Goal: Task Accomplishment & Management: Complete application form

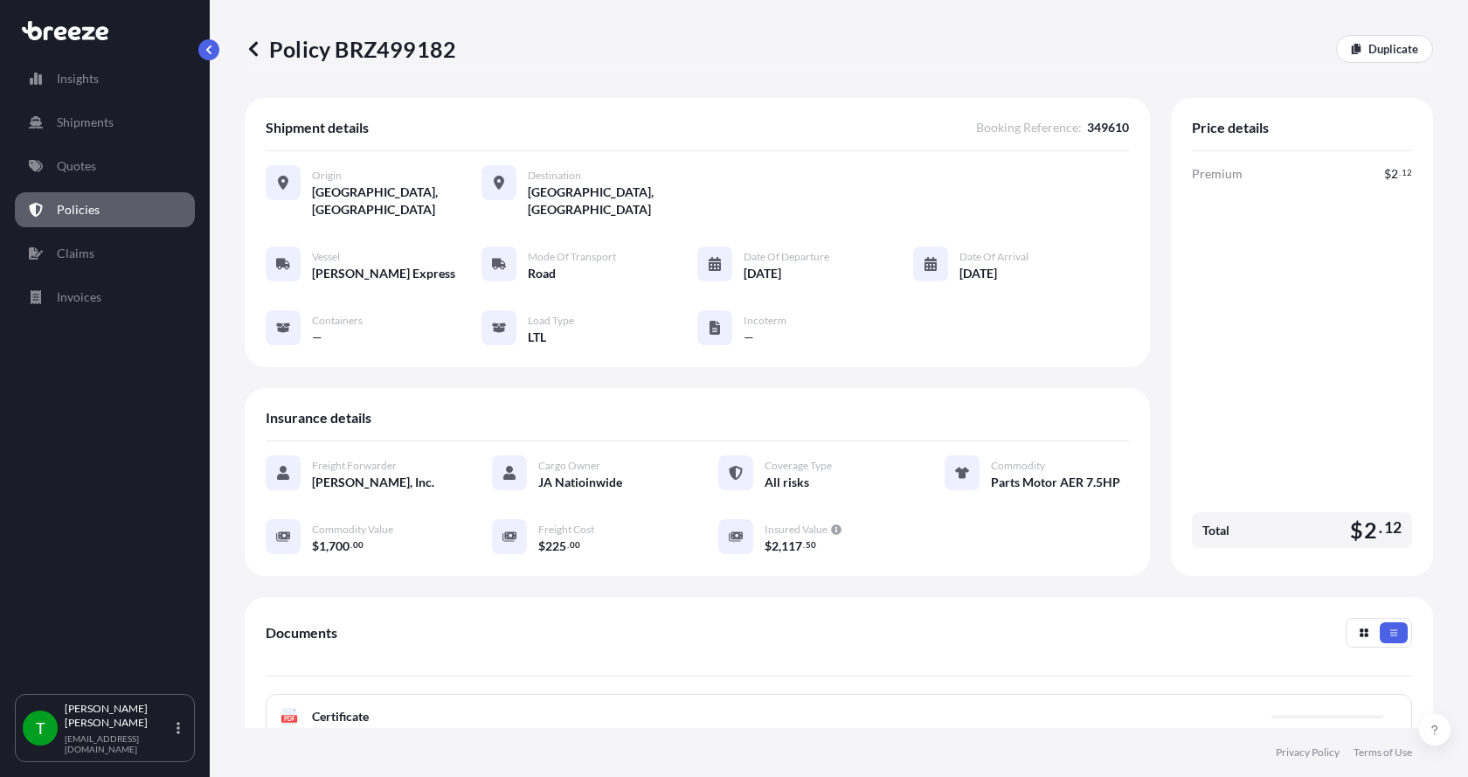
scroll to position [257, 0]
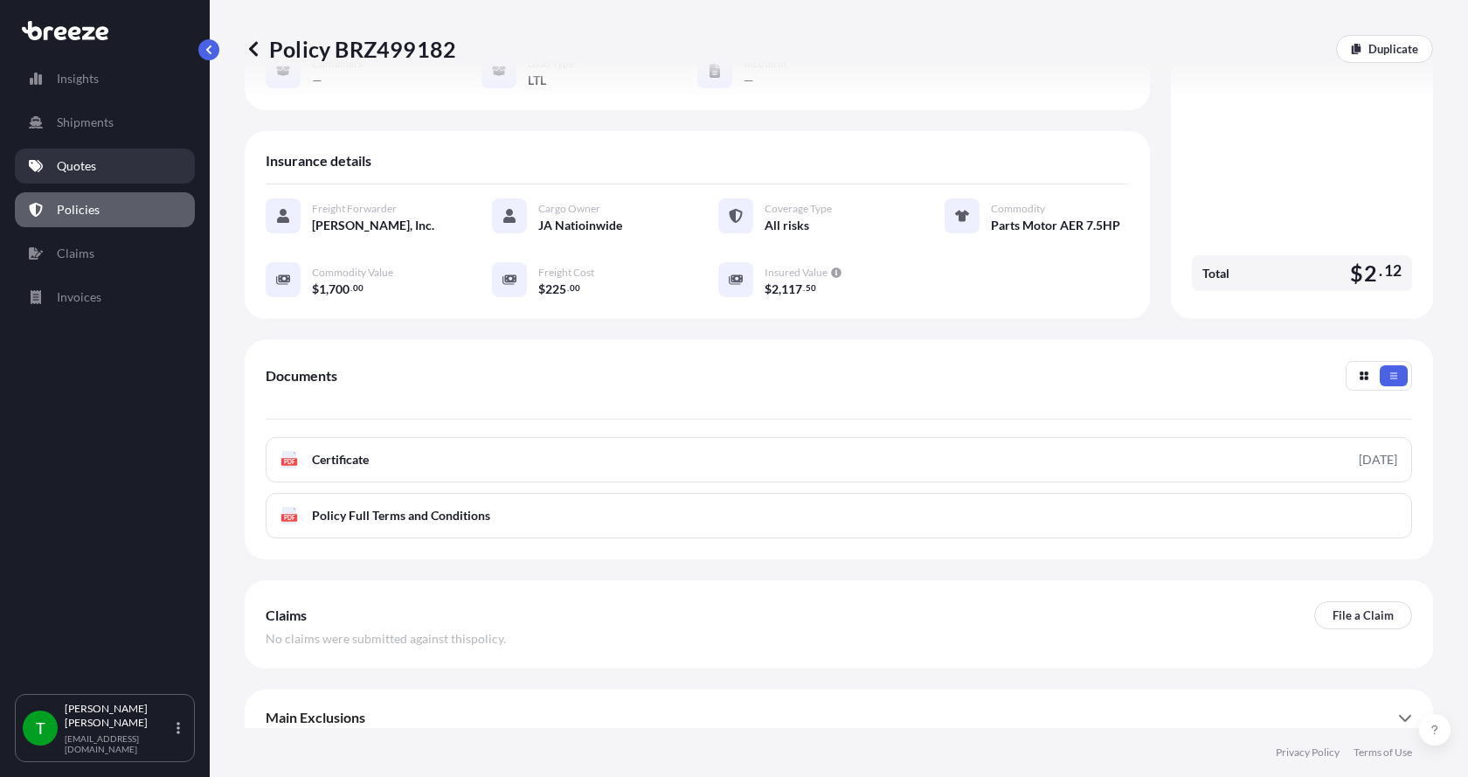
click at [98, 165] on link "Quotes" at bounding box center [105, 165] width 180 height 35
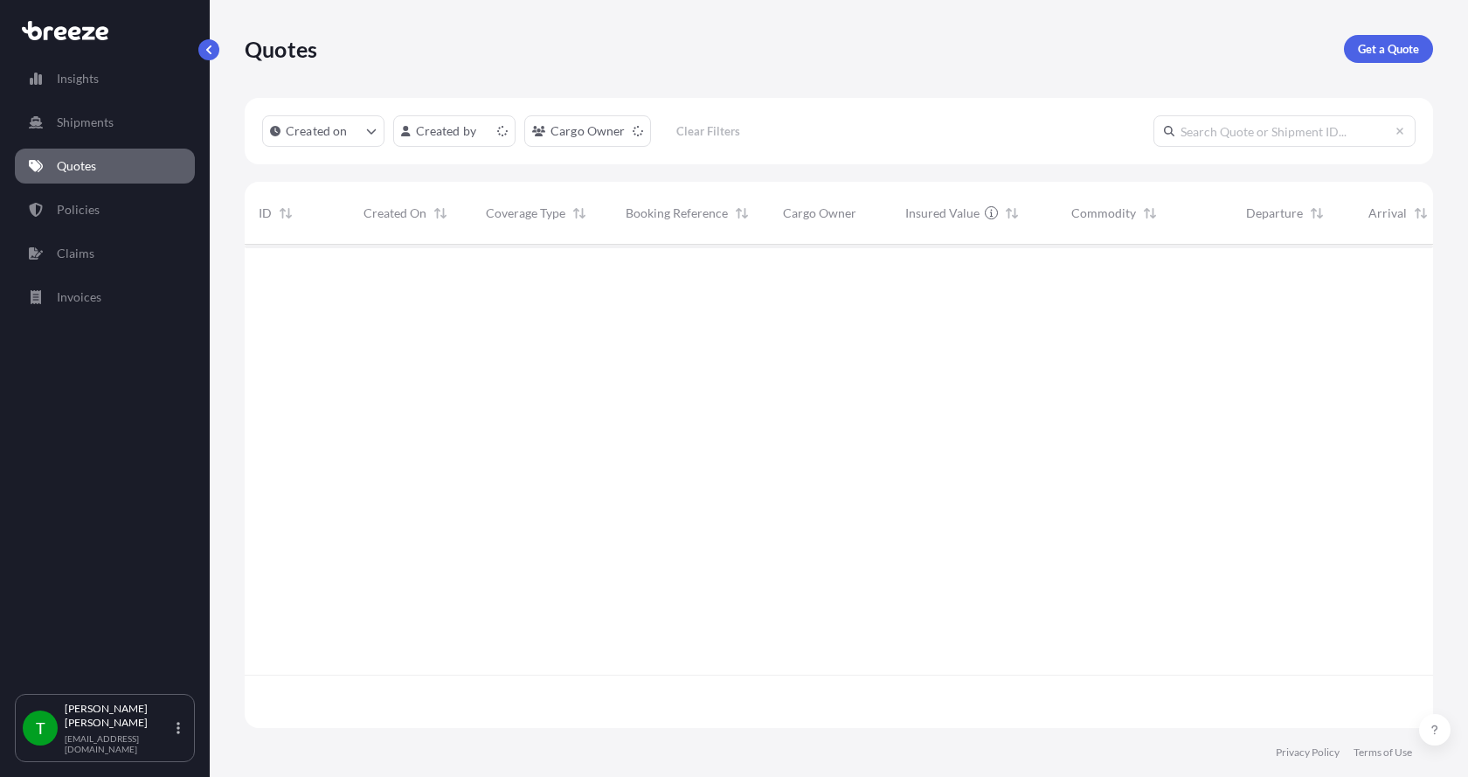
scroll to position [480, 1175]
click at [1399, 40] on p "Get a Quote" at bounding box center [1387, 48] width 61 height 17
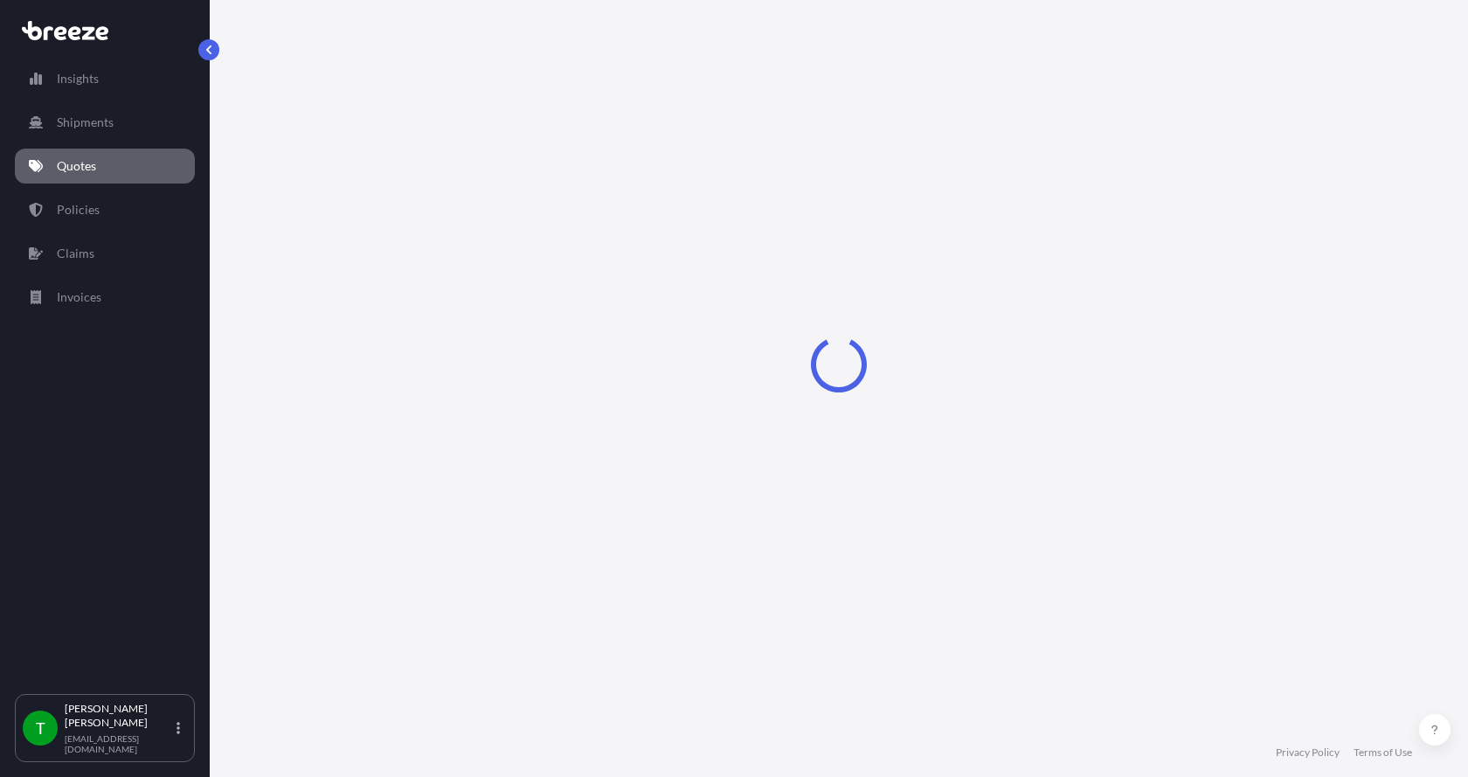
select select "Sea"
select select "1"
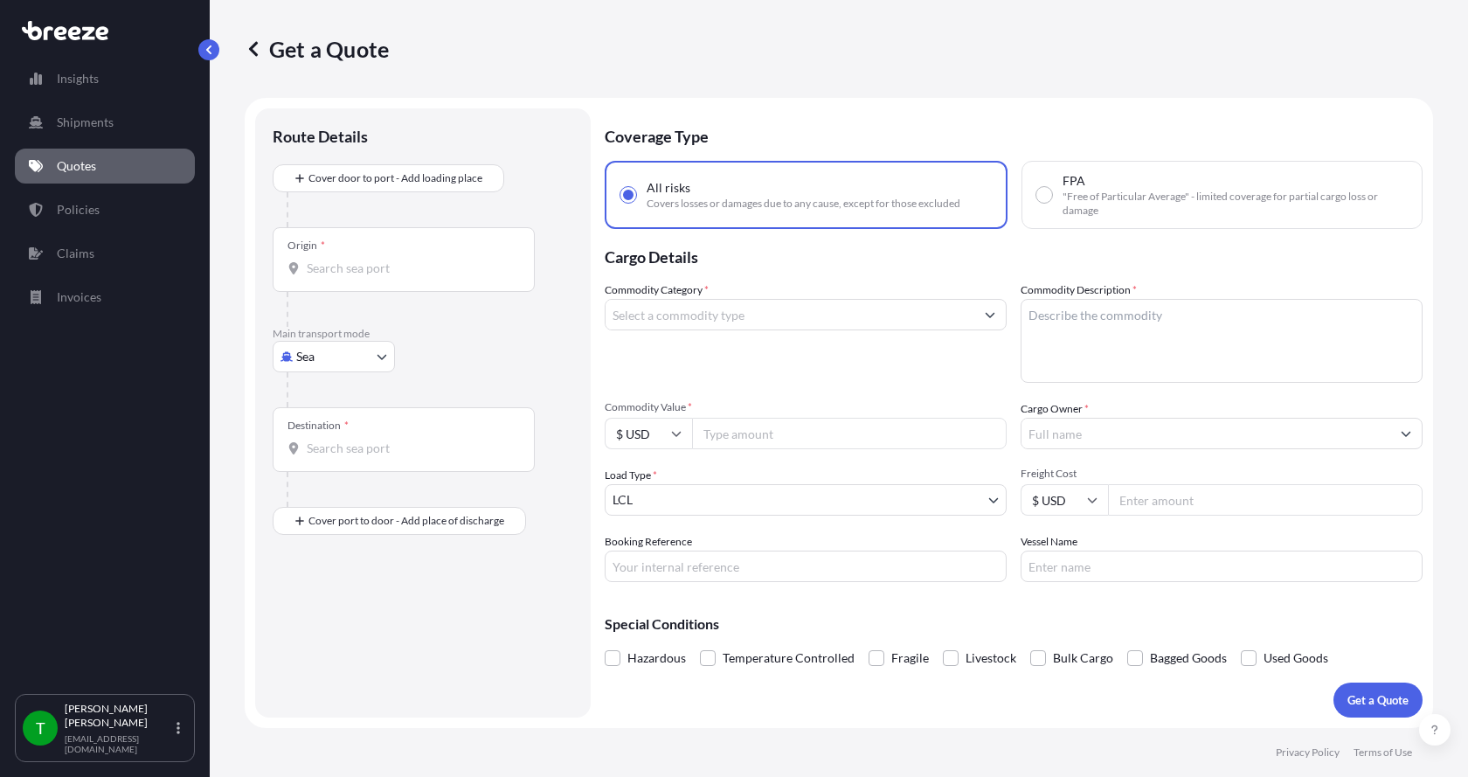
click at [347, 360] on body "Insights Shipments Quotes Policies Claims Invoices T [PERSON_NAME] [EMAIL_ADDRE…" at bounding box center [734, 388] width 1468 height 777
click at [321, 456] on span "Road" at bounding box center [320, 464] width 28 height 17
select select "Road"
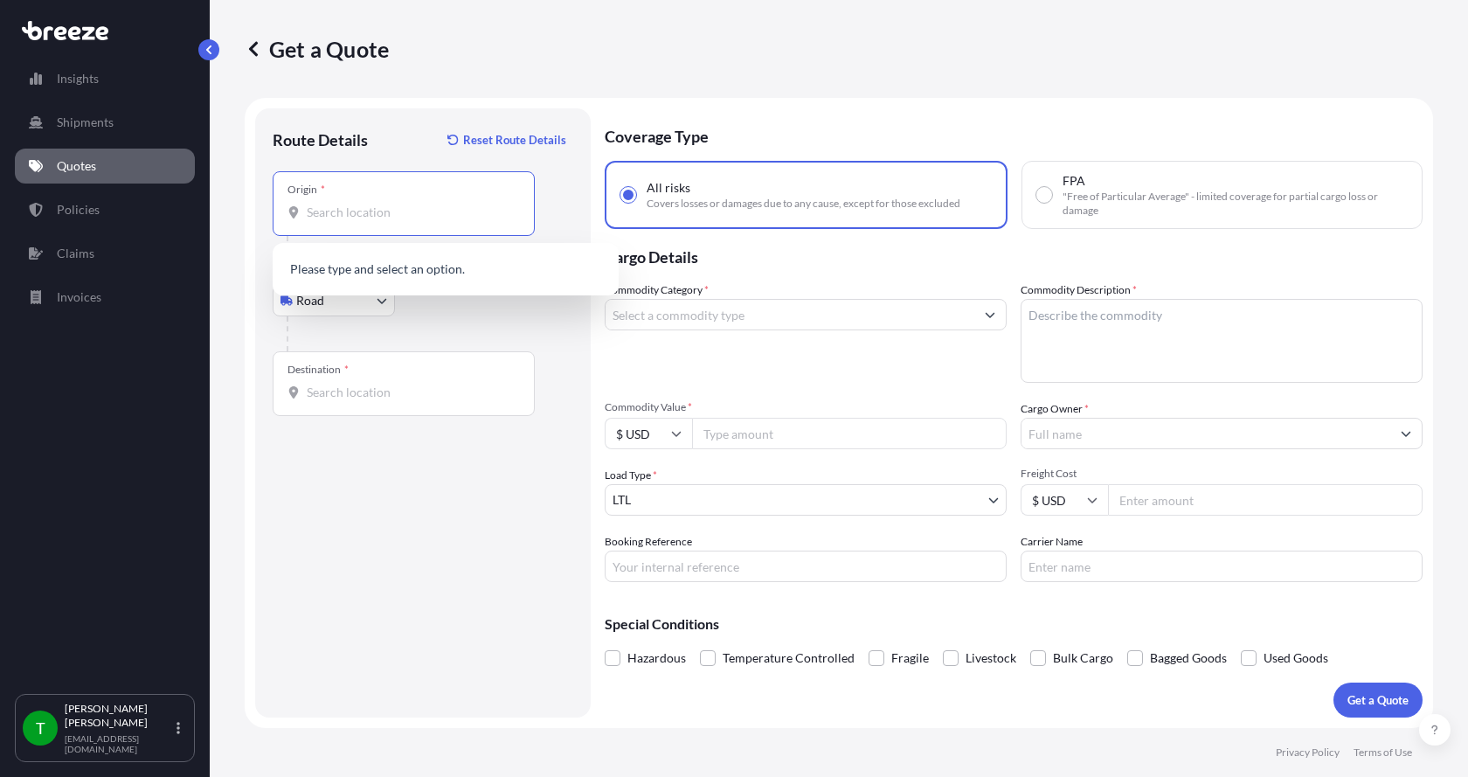
click at [321, 205] on input "Origin *" at bounding box center [410, 212] width 206 height 17
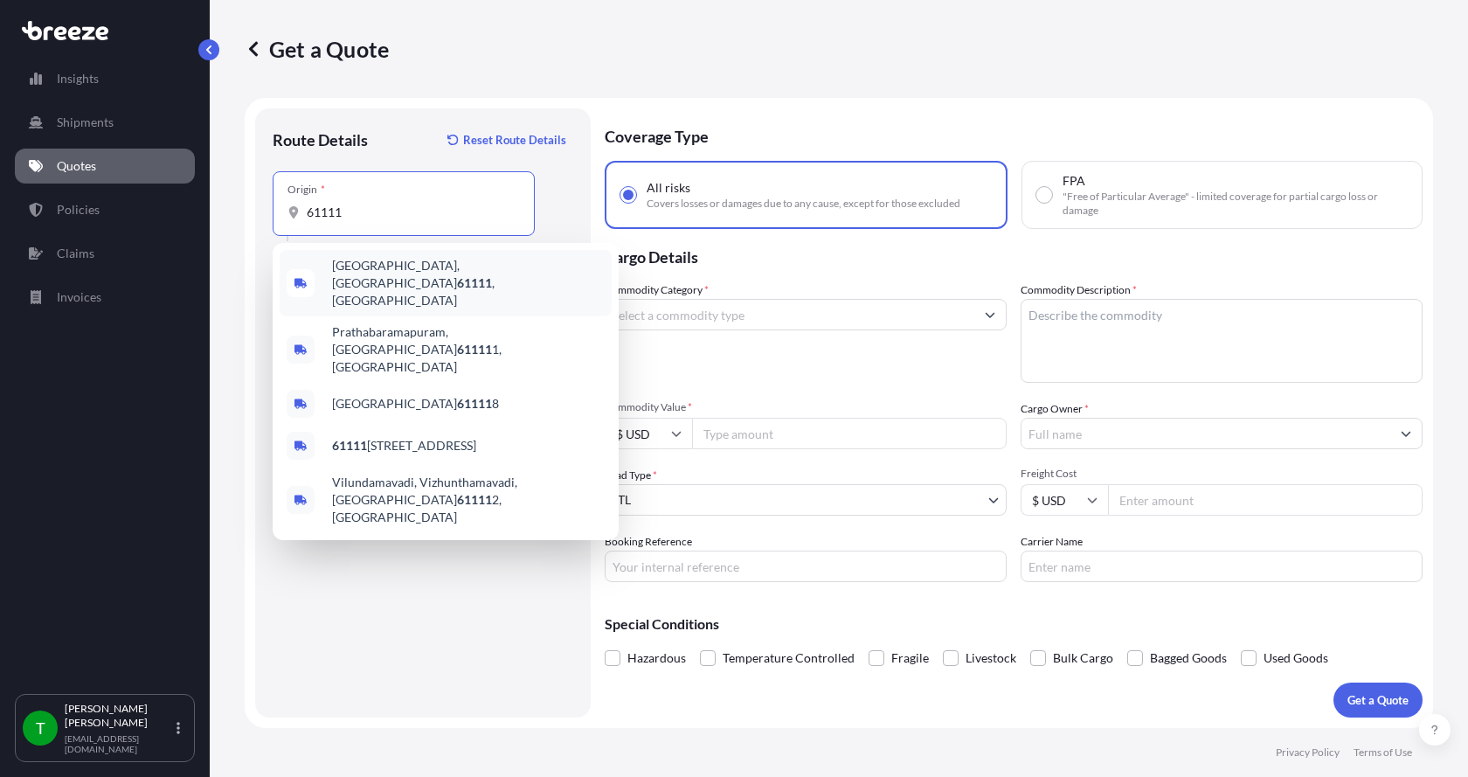
click at [387, 272] on span "[GEOGRAPHIC_DATA] , [GEOGRAPHIC_DATA]" at bounding box center [468, 283] width 273 height 52
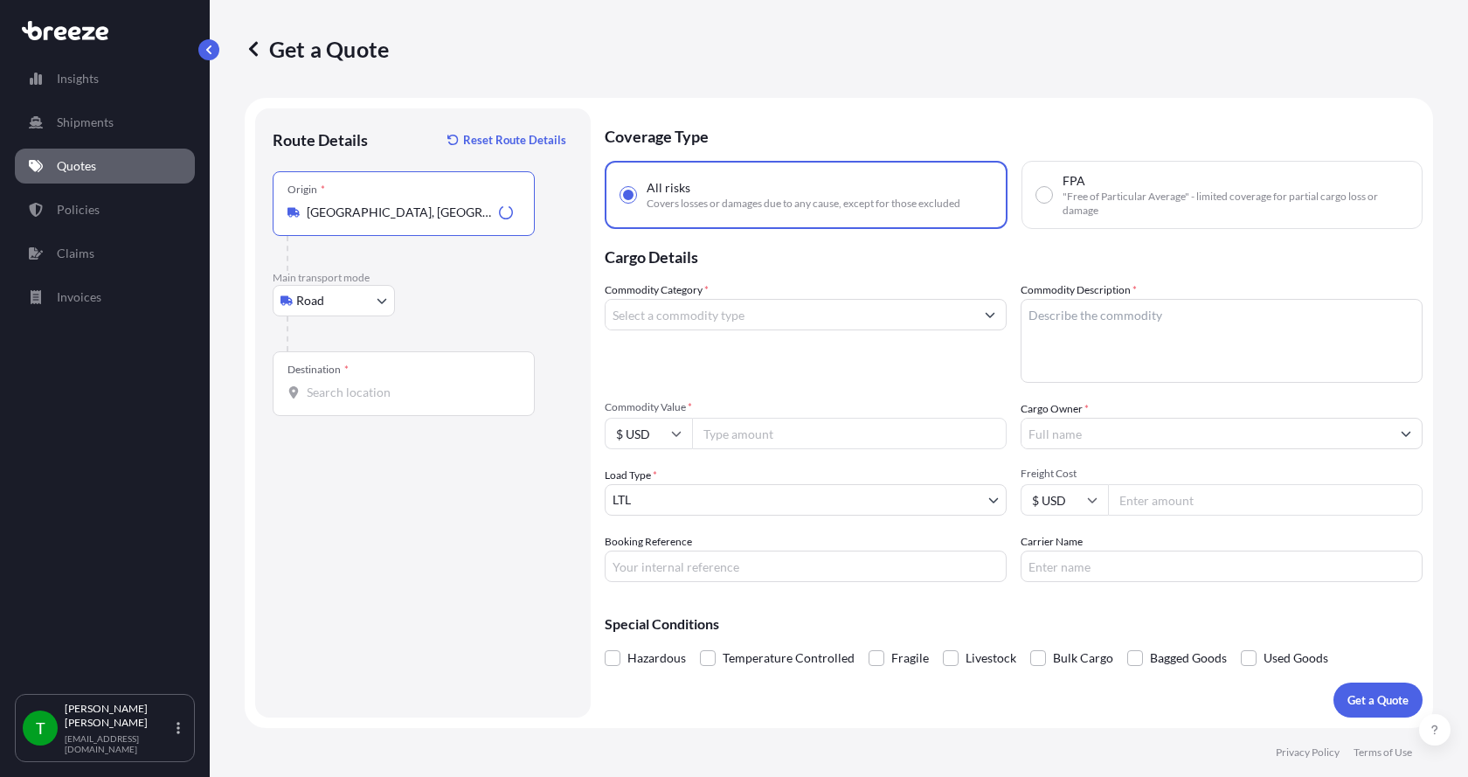
type input "[GEOGRAPHIC_DATA], [GEOGRAPHIC_DATA]"
click at [316, 402] on div "Destination *" at bounding box center [404, 383] width 262 height 65
click at [316, 401] on input "Destination *" at bounding box center [410, 391] width 206 height 17
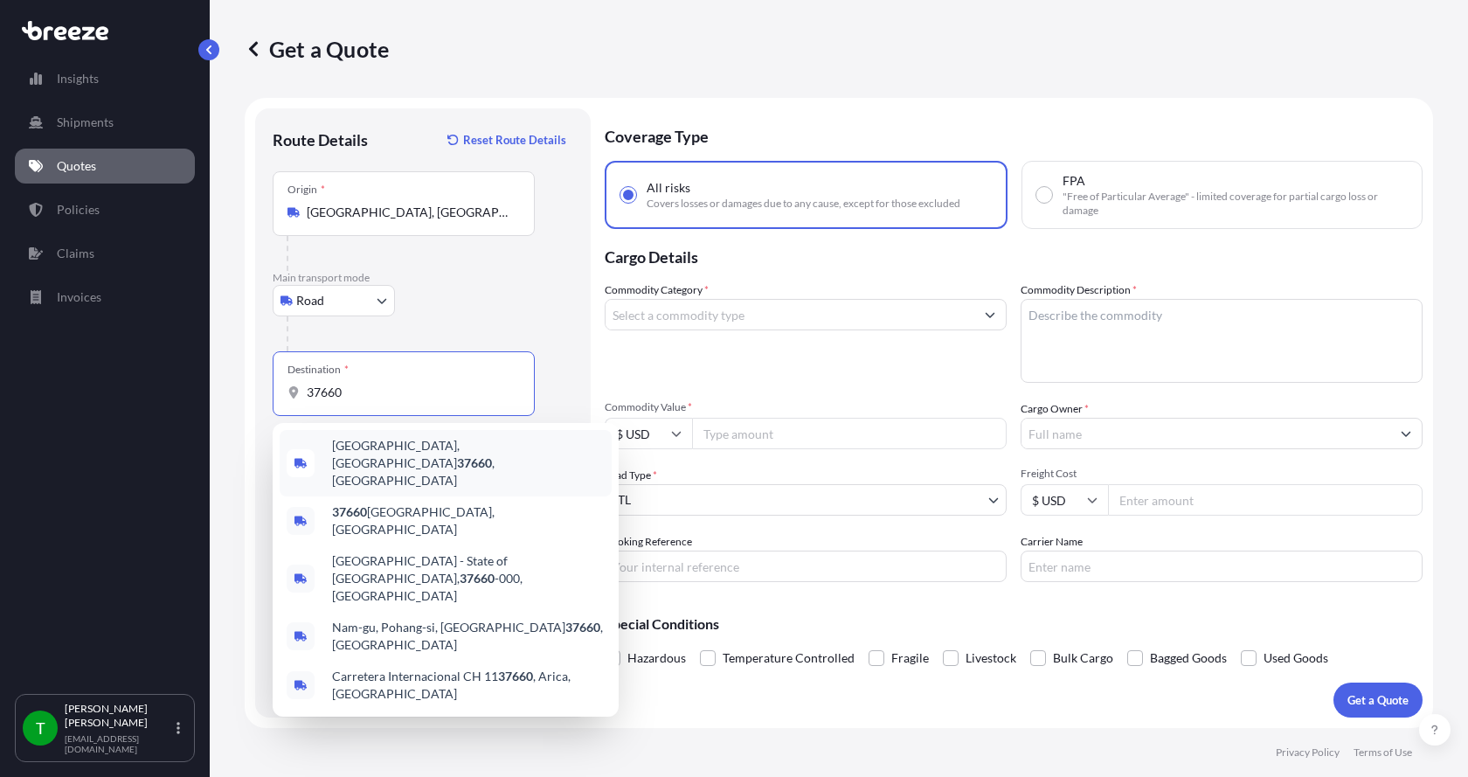
click at [359, 450] on span "[GEOGRAPHIC_DATA] , [GEOGRAPHIC_DATA]" at bounding box center [468, 463] width 273 height 52
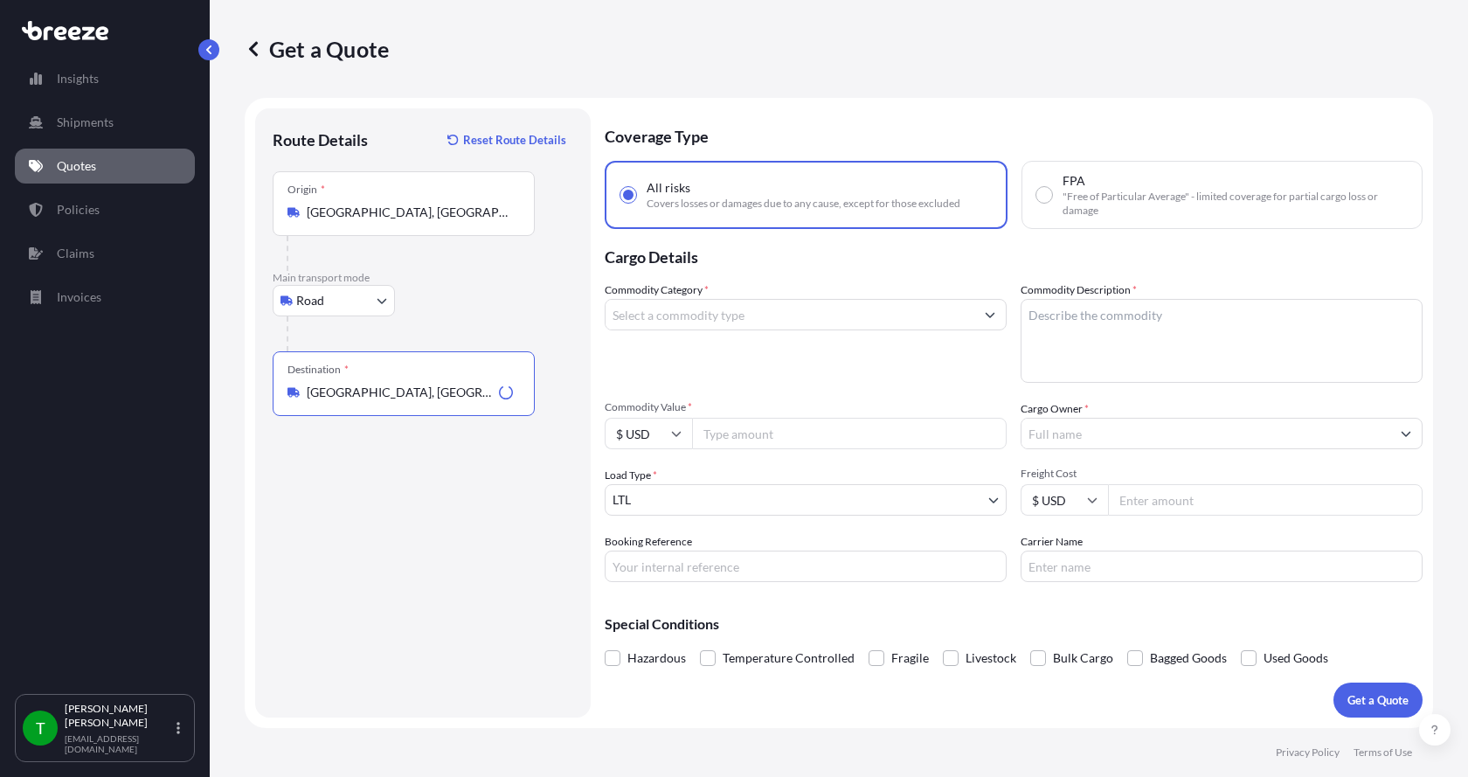
type input "[GEOGRAPHIC_DATA], [GEOGRAPHIC_DATA]"
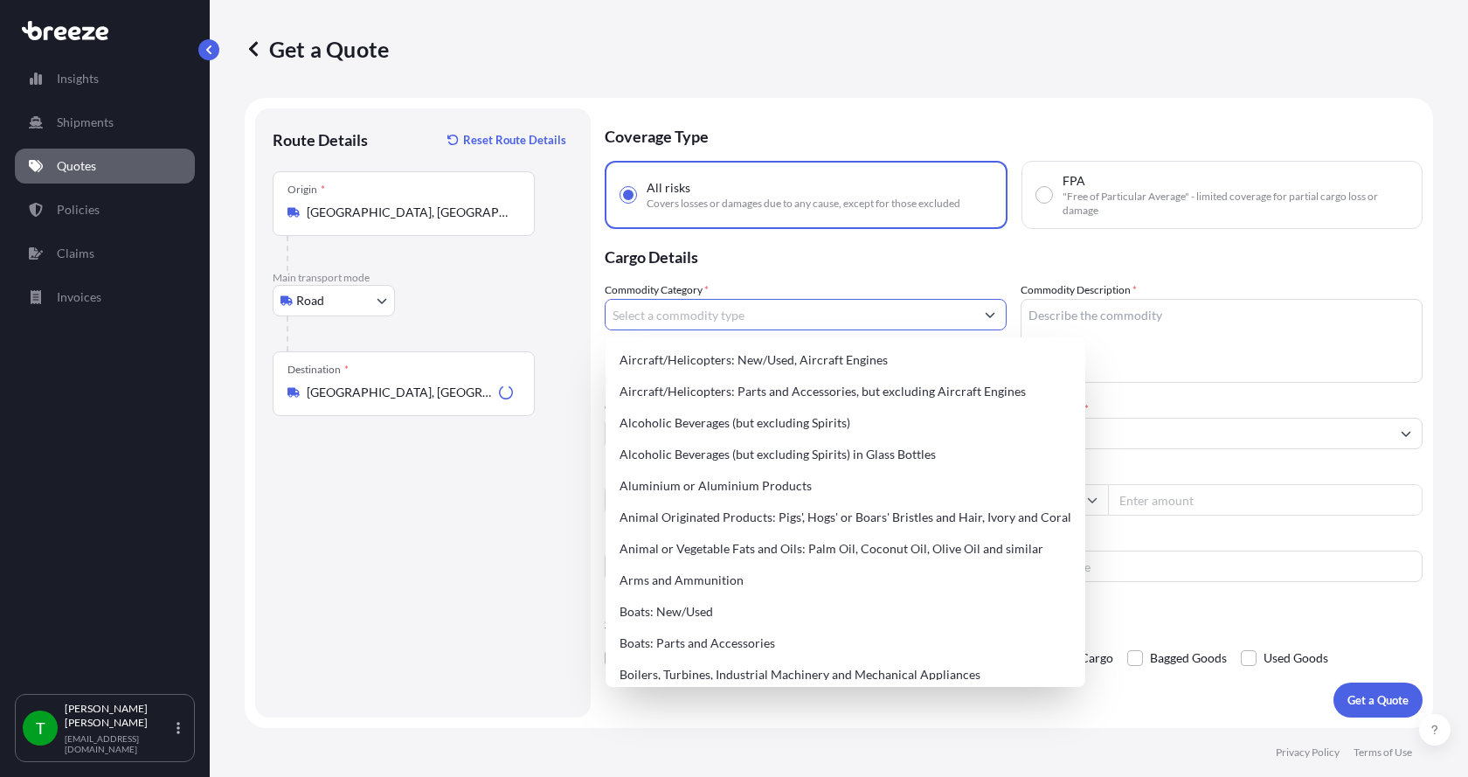
click at [651, 321] on input "Commodity Category *" at bounding box center [789, 314] width 369 height 31
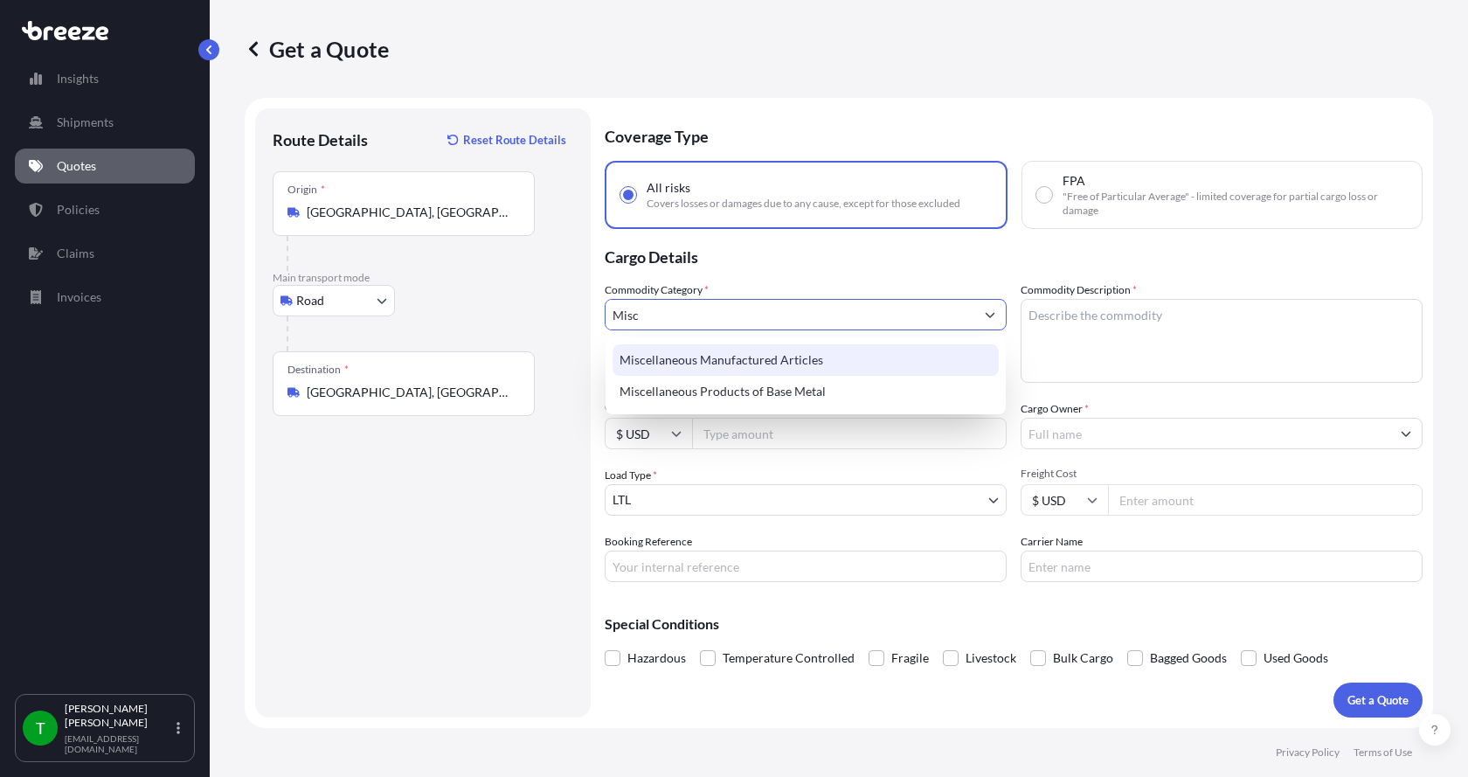
click at [680, 361] on div "Miscellaneous Manufactured Articles" at bounding box center [805, 359] width 386 height 31
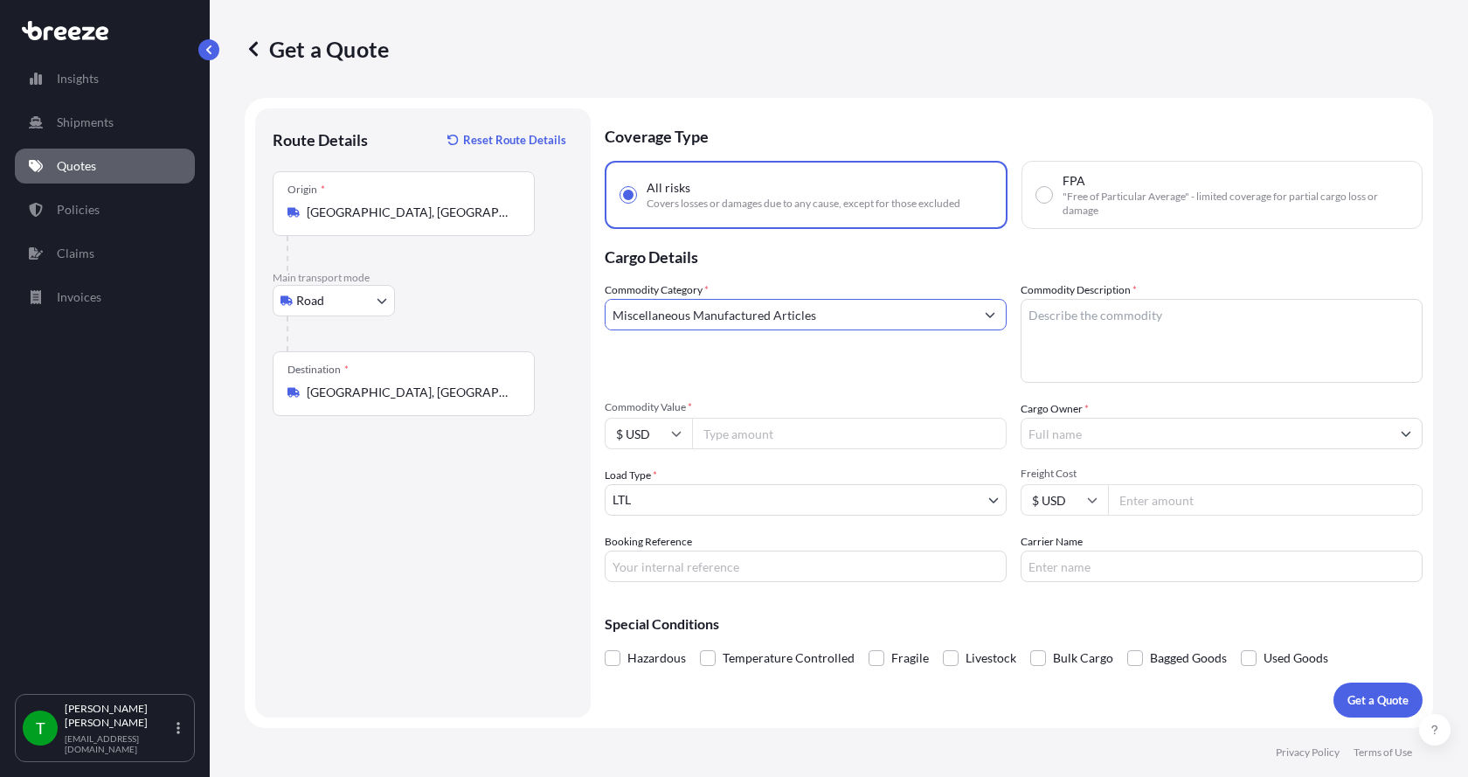
type input "Miscellaneous Manufactured Articles"
click at [1047, 316] on textarea "Commodity Description *" at bounding box center [1221, 341] width 402 height 84
type textarea "Parts Motor AER 15HP"
click at [825, 444] on input "Commodity Value *" at bounding box center [849, 433] width 314 height 31
click at [752, 438] on input "Commodity Value *" at bounding box center [849, 433] width 314 height 31
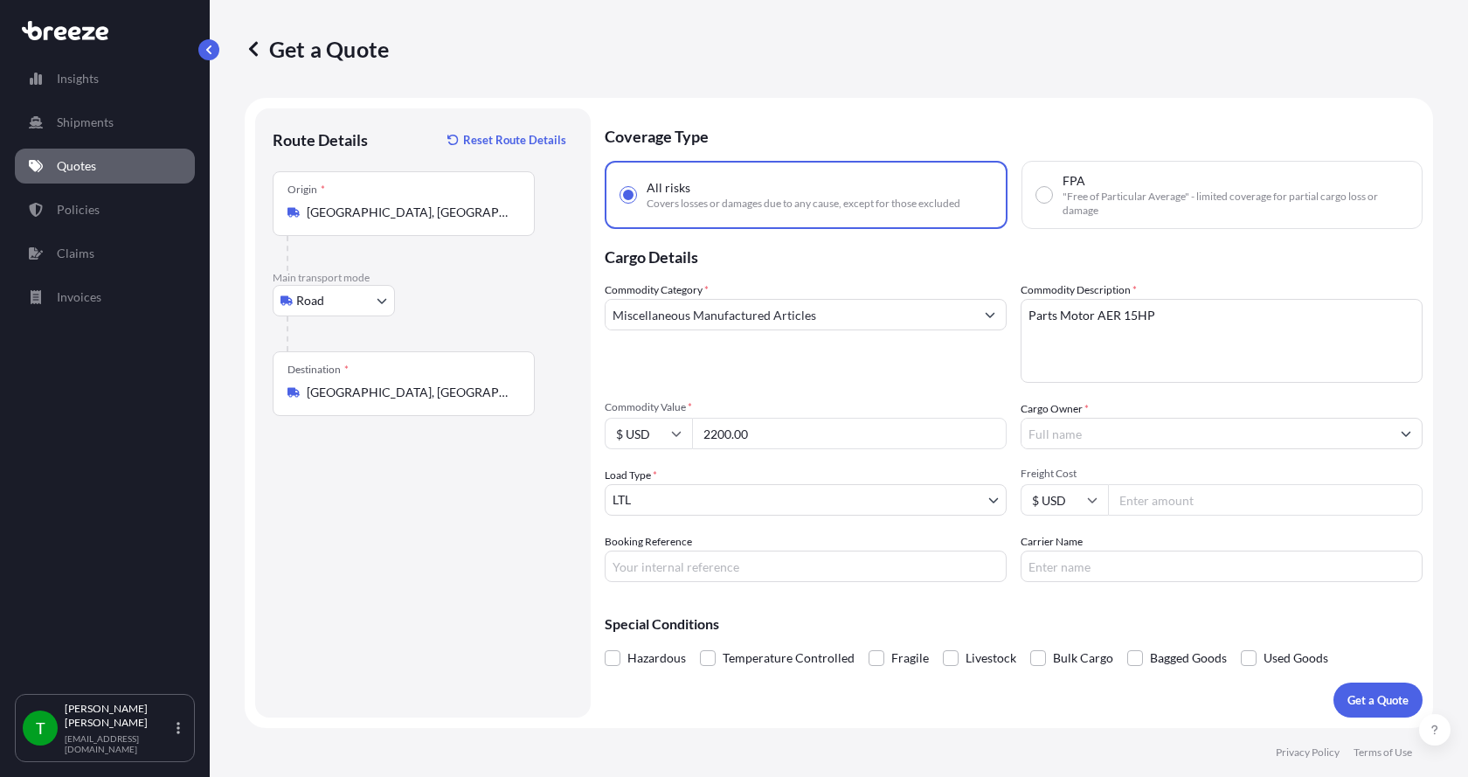
type input "2200.00"
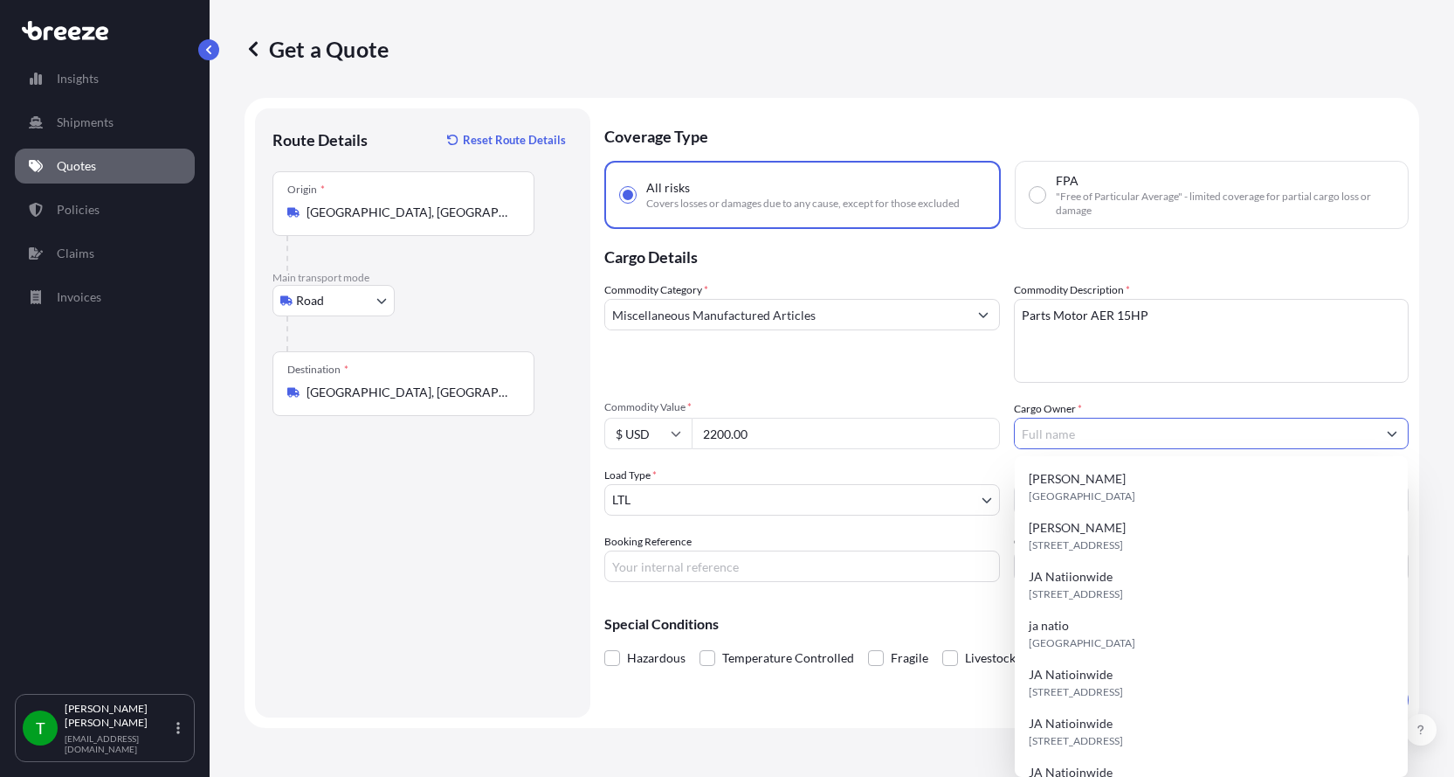
click at [1039, 434] on input "Cargo Owner *" at bounding box center [1196, 433] width 363 height 31
type input "JA Nationwide"
click at [671, 558] on input "Booking Reference" at bounding box center [802, 565] width 396 height 31
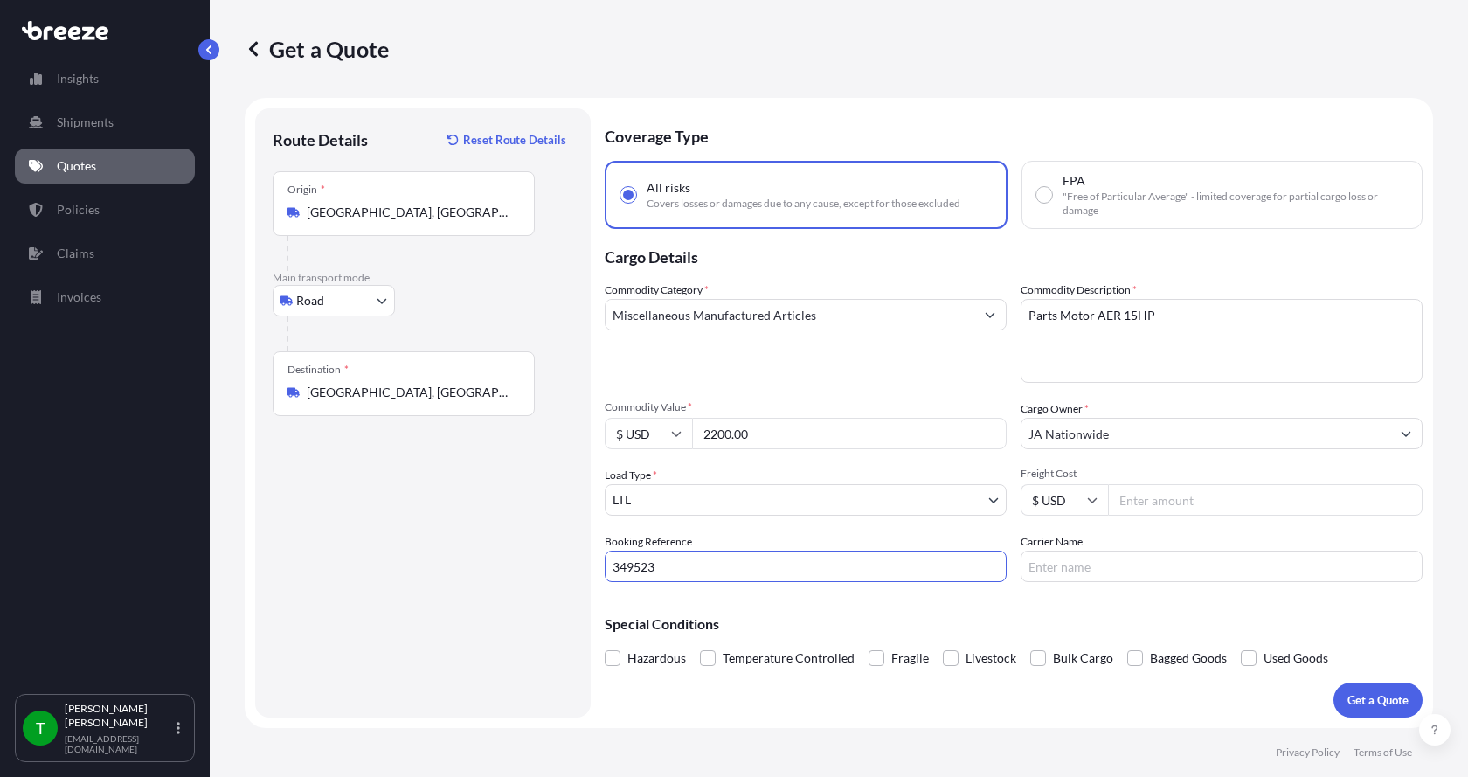
type input "349523"
click at [1141, 504] on input "Freight Cost" at bounding box center [1265, 499] width 314 height 31
type input "225.00"
click at [1049, 561] on input "Carrier Name" at bounding box center [1221, 565] width 402 height 31
type input "[GEOGRAPHIC_DATA]"
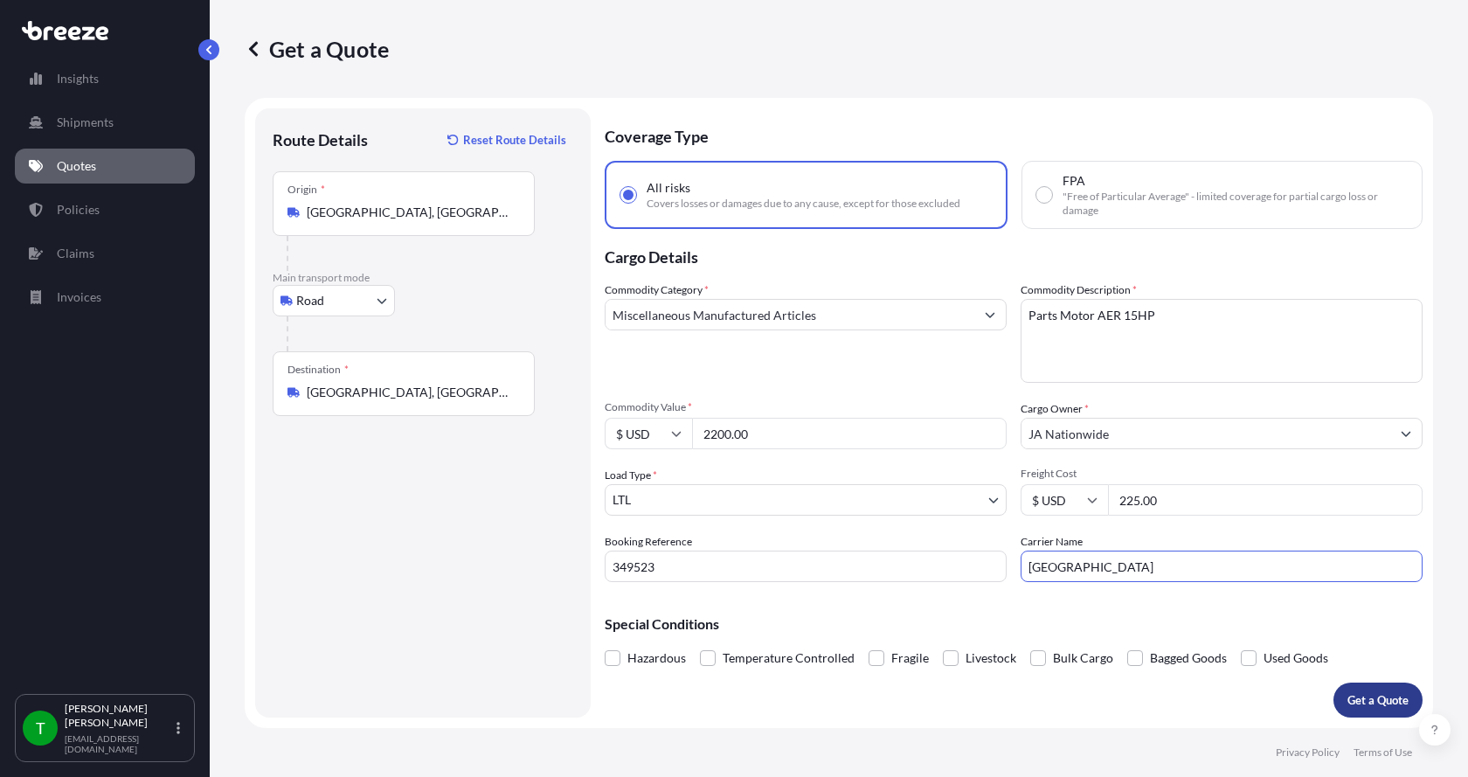
click at [1377, 700] on p "Get a Quote" at bounding box center [1377, 699] width 61 height 17
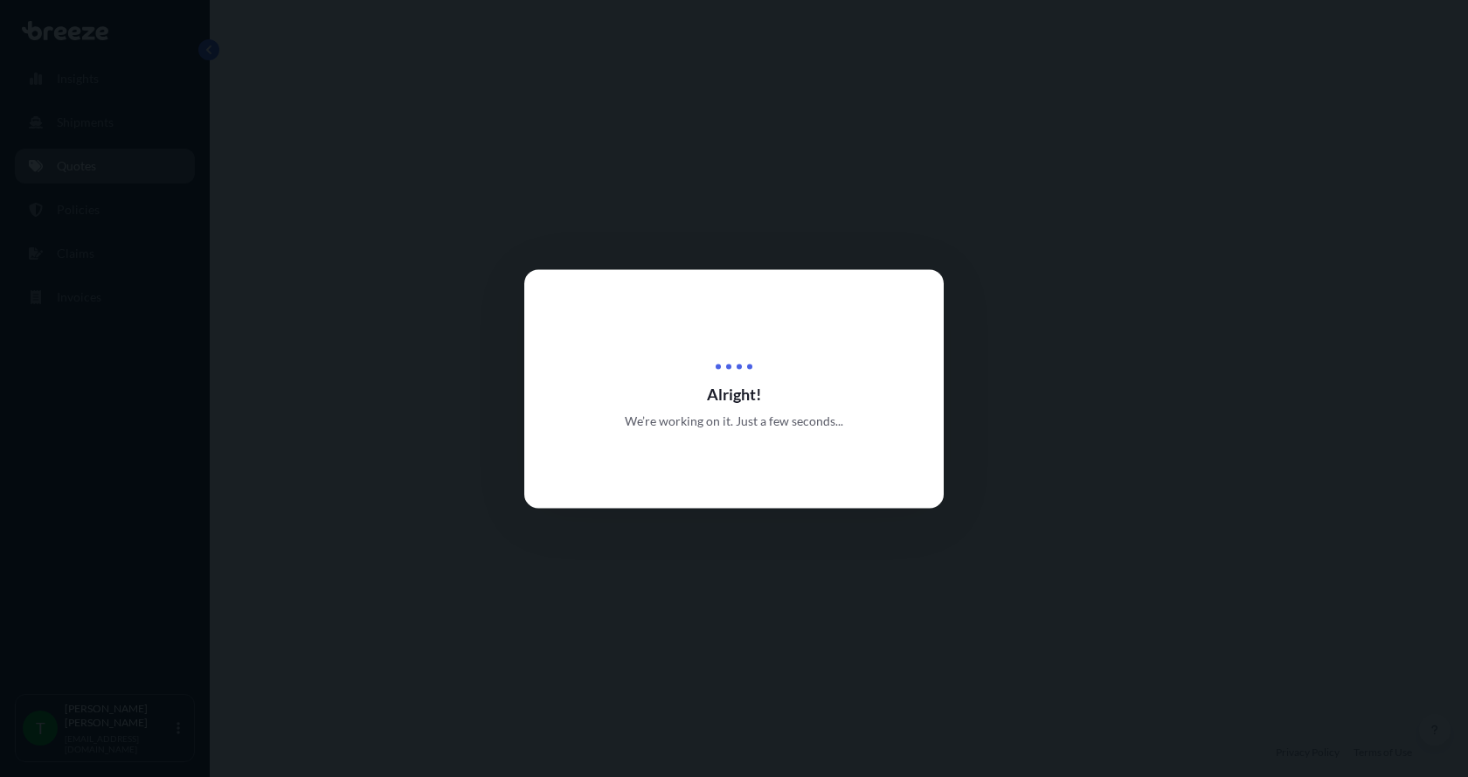
select select "Road"
select select "1"
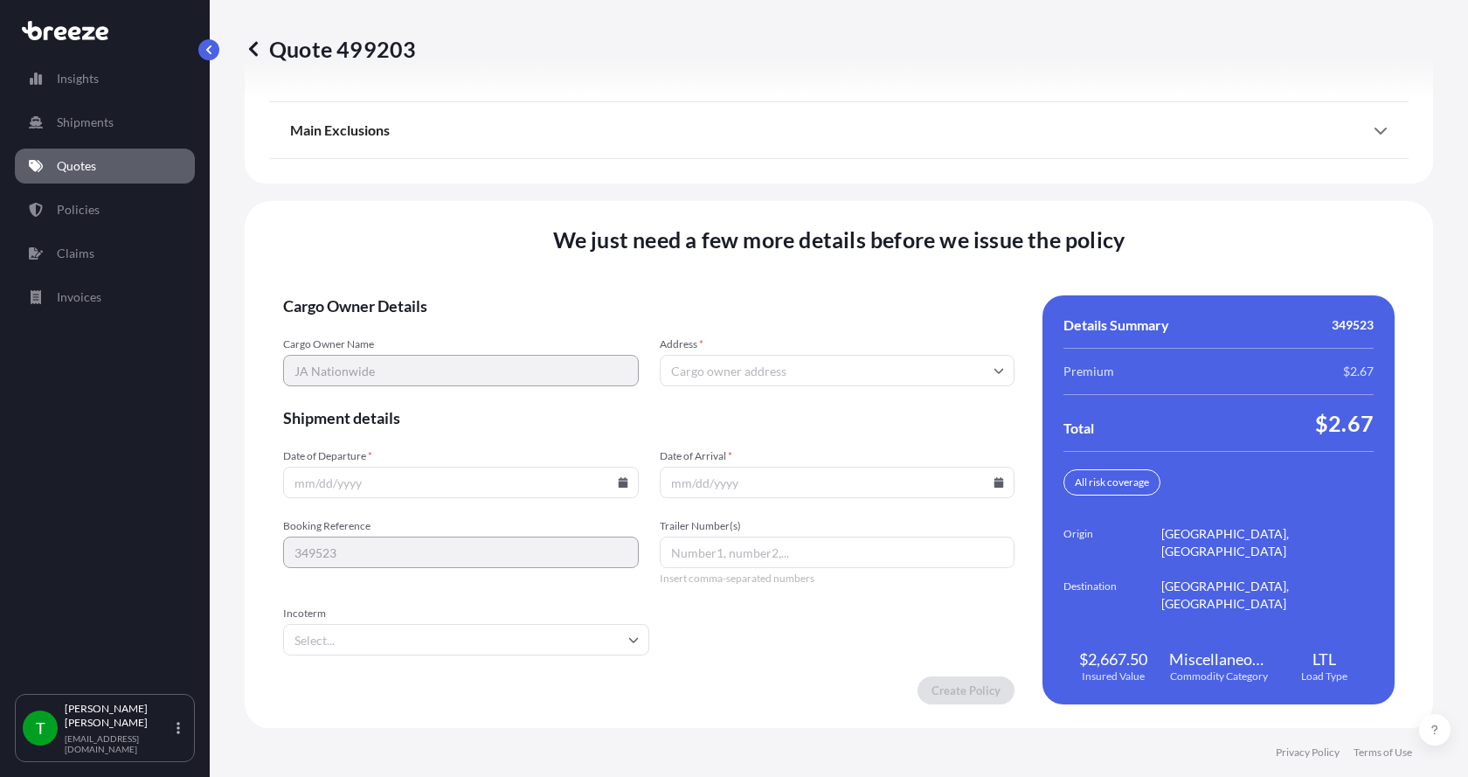
scroll to position [2298, 0]
click at [707, 375] on input "Address *" at bounding box center [838, 369] width 356 height 31
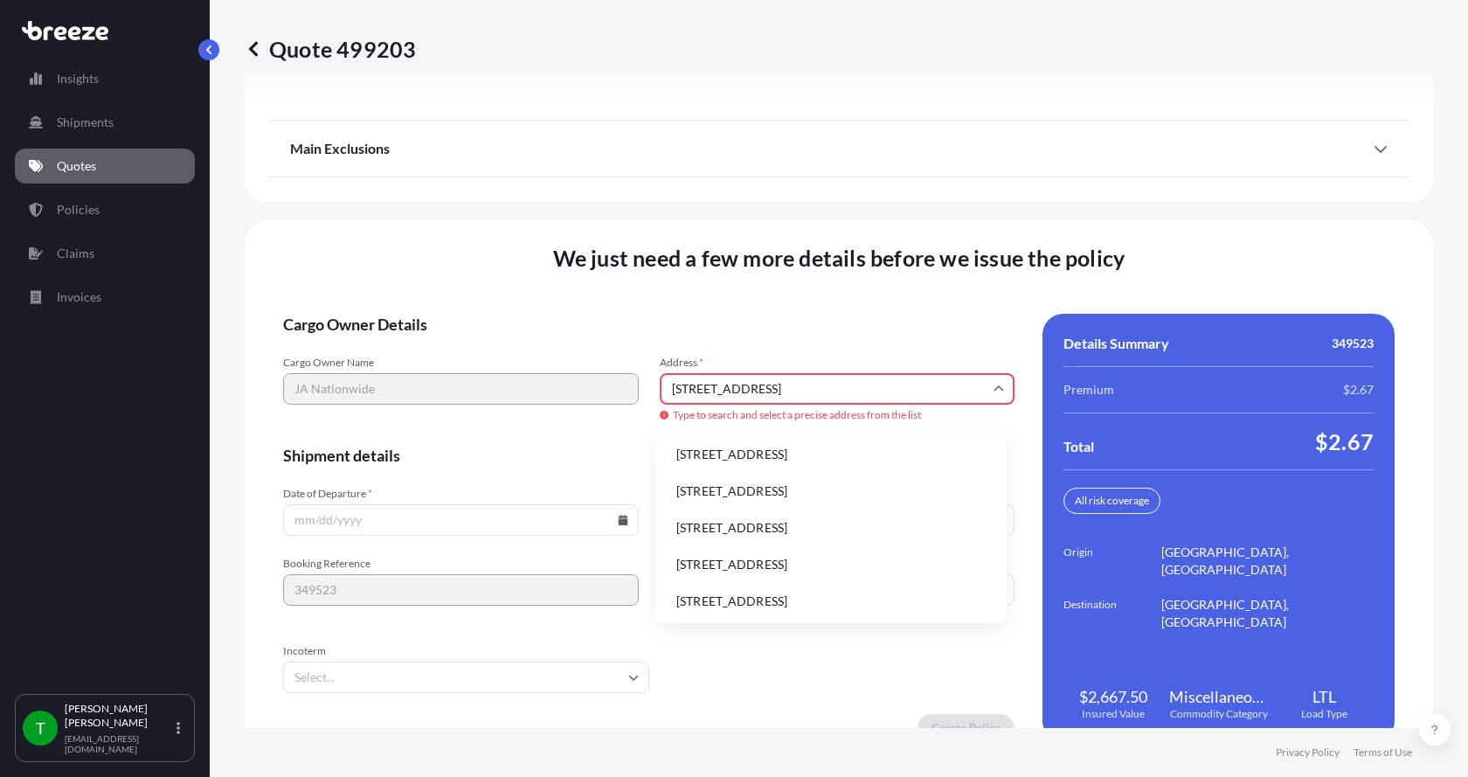
click at [726, 453] on li "[STREET_ADDRESS]" at bounding box center [830, 454] width 337 height 33
type input "[STREET_ADDRESS]"
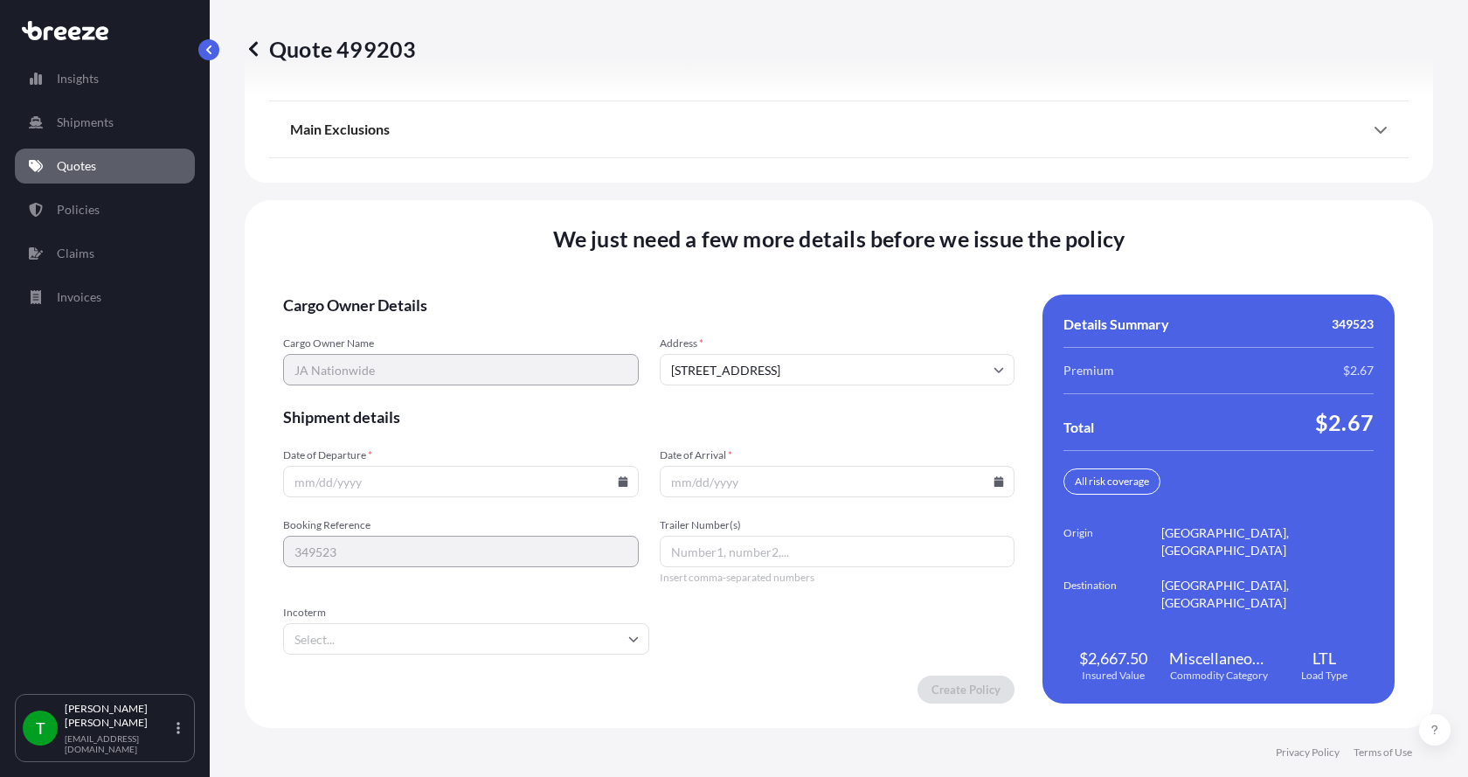
click at [618, 482] on icon at bounding box center [623, 481] width 10 height 10
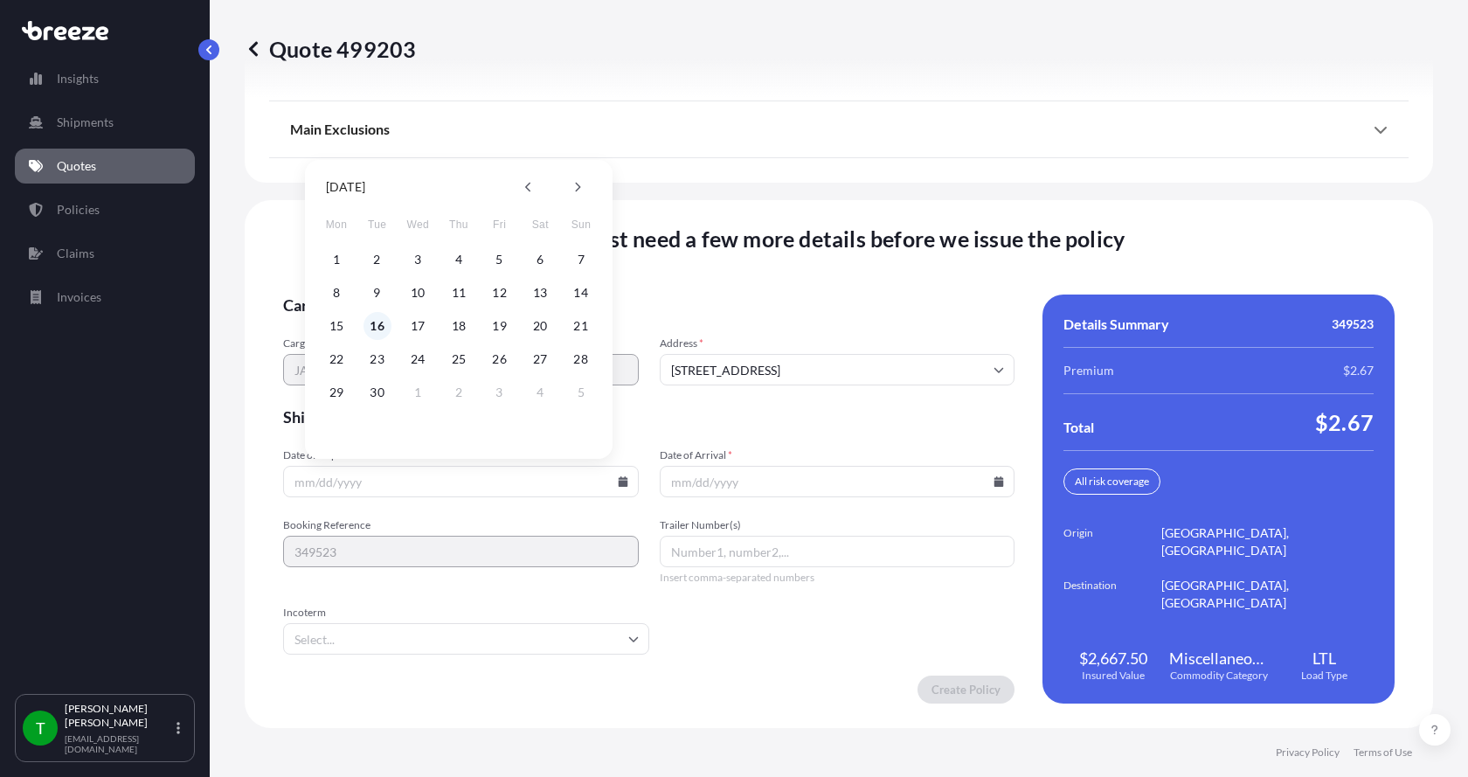
click at [378, 327] on button "16" at bounding box center [377, 326] width 28 height 28
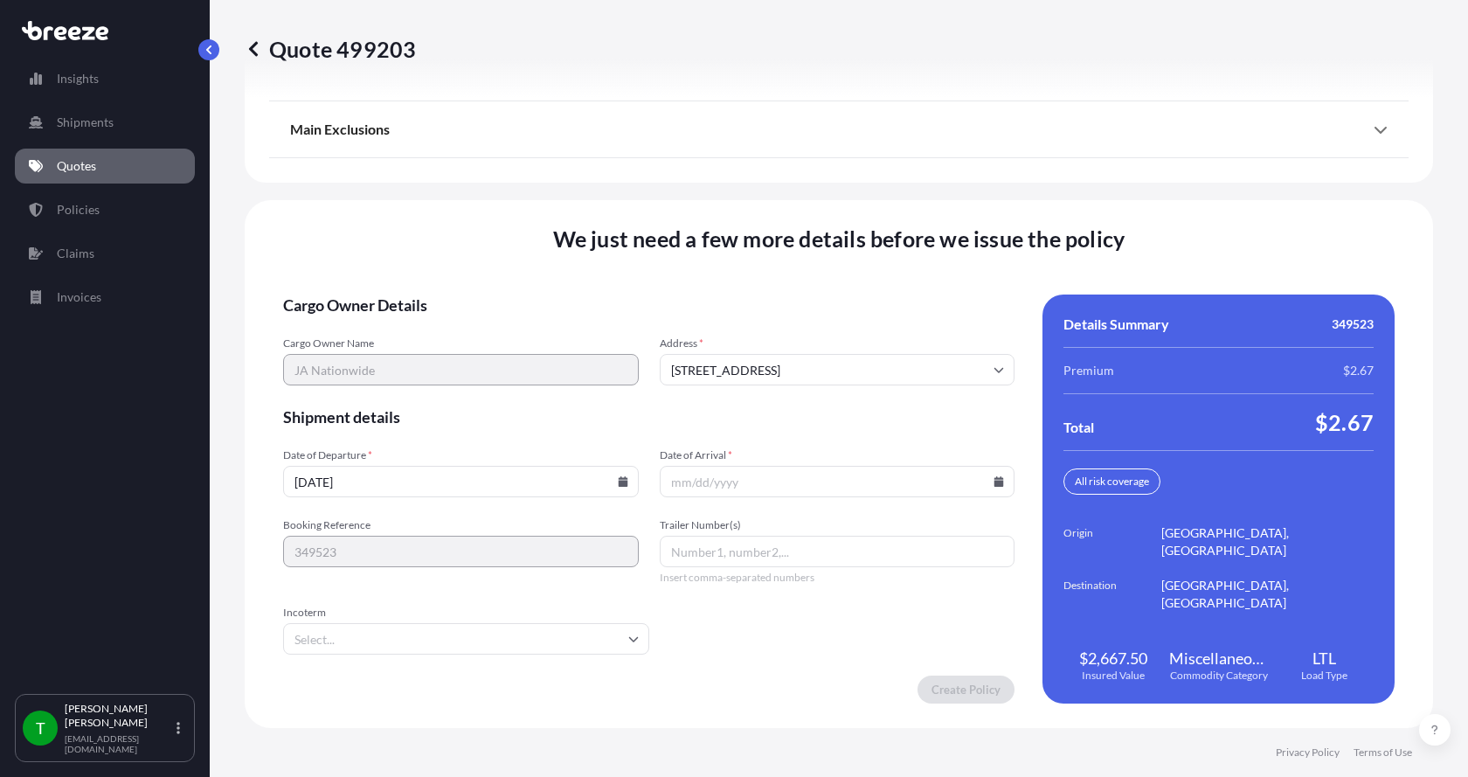
type input "[DATE]"
click at [387, 376] on button "16" at bounding box center [397, 384] width 21 height 16
click at [994, 481] on icon at bounding box center [999, 481] width 10 height 10
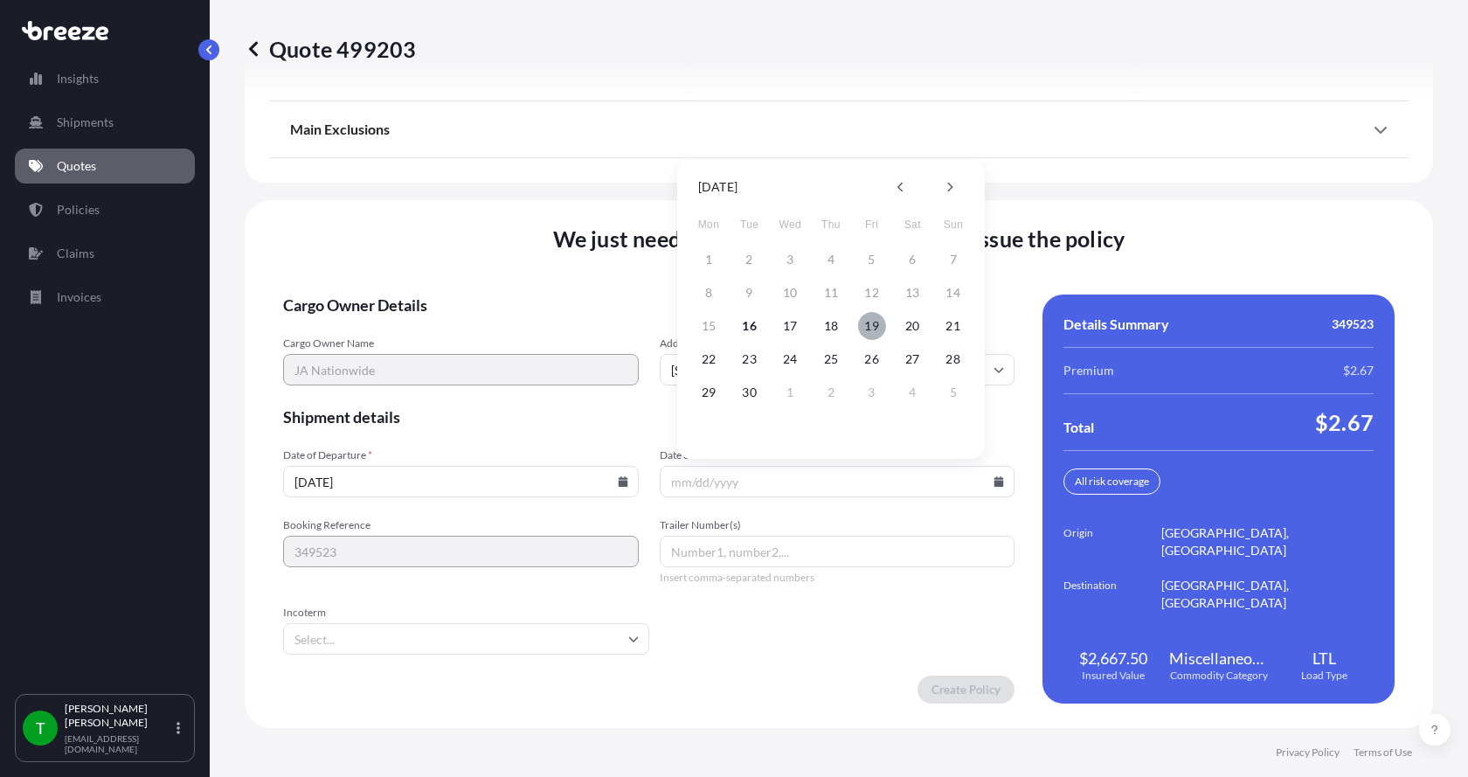
click at [868, 327] on button "19" at bounding box center [872, 326] width 28 height 28
type input "[DATE]"
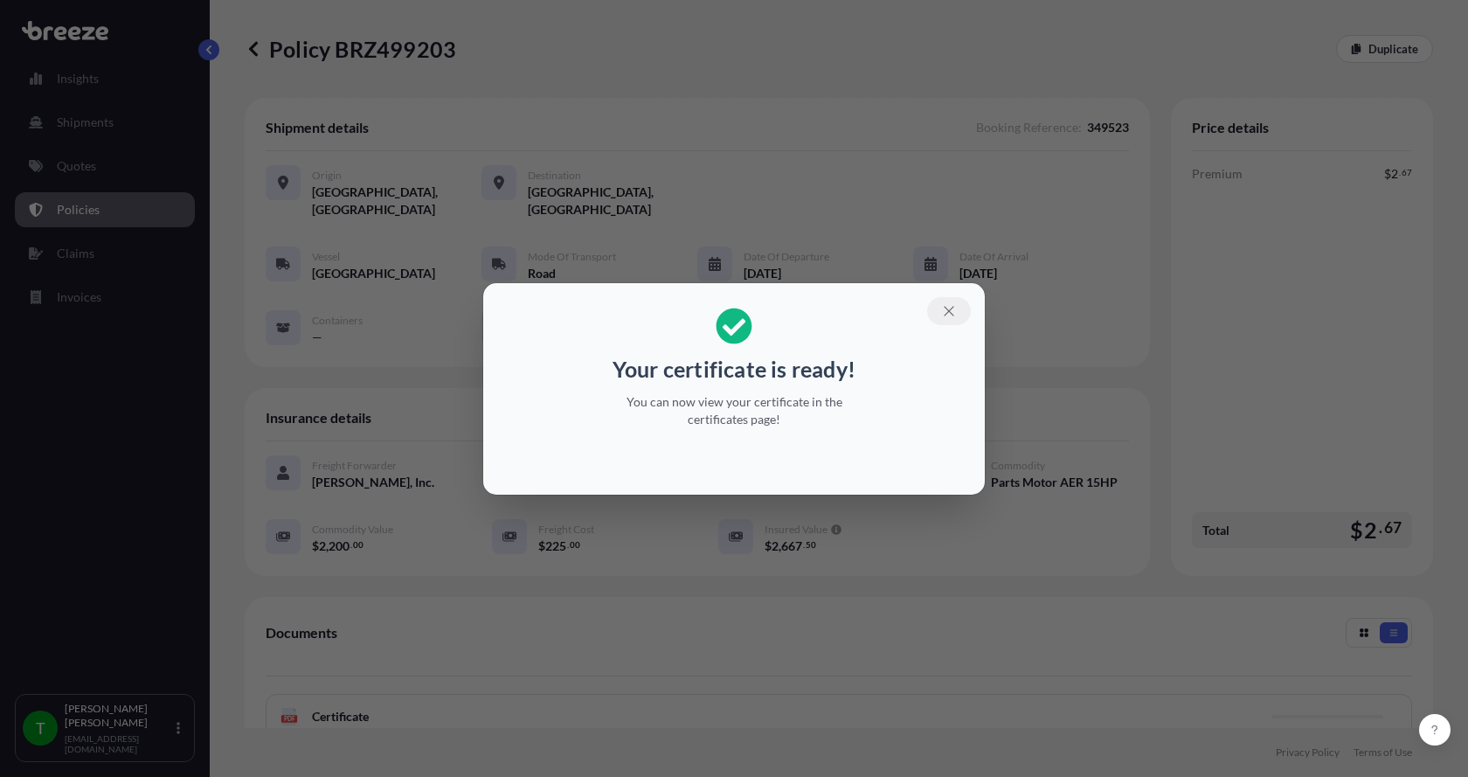
click at [953, 303] on icon "button" at bounding box center [949, 311] width 16 height 16
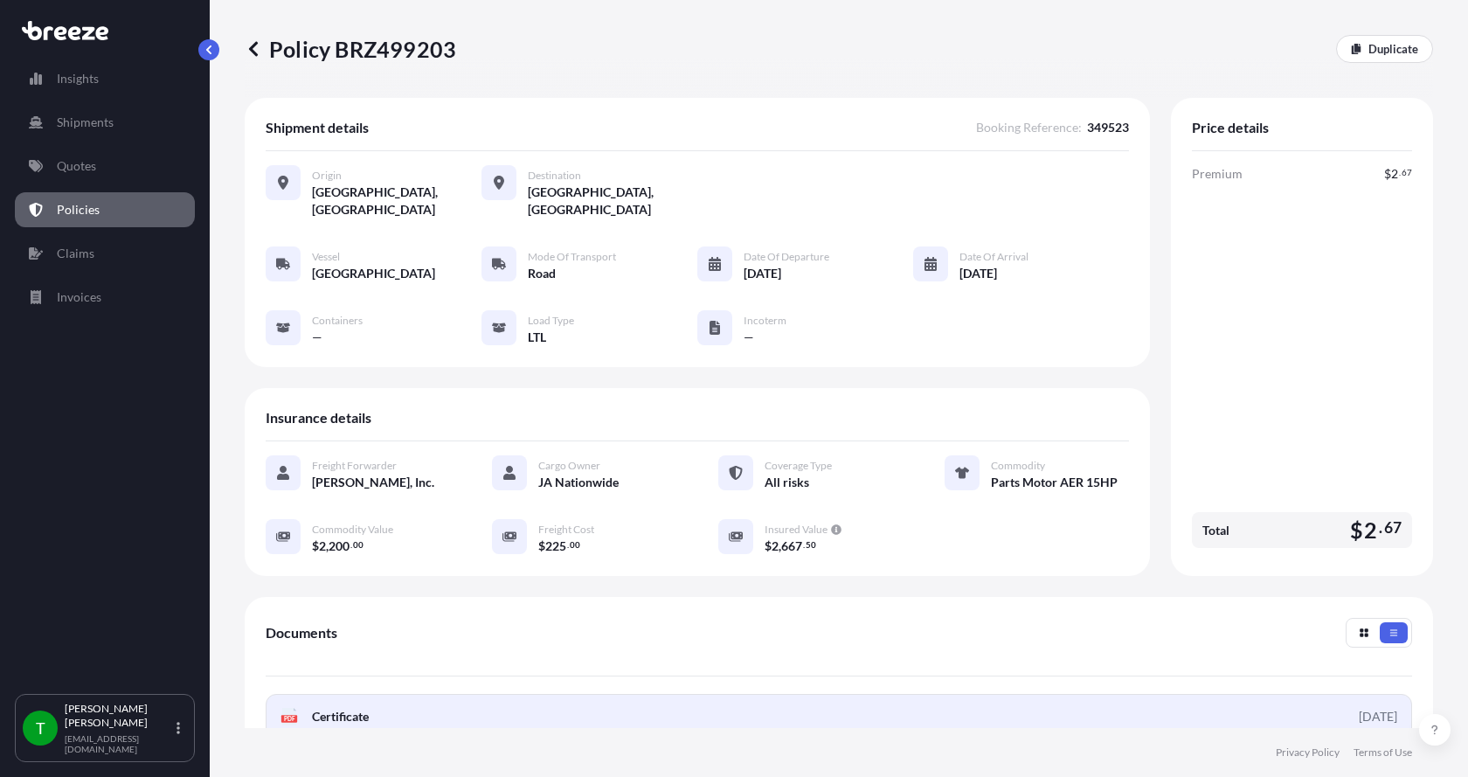
click at [289, 708] on icon at bounding box center [289, 716] width 15 height 17
